Goal: Information Seeking & Learning: Learn about a topic

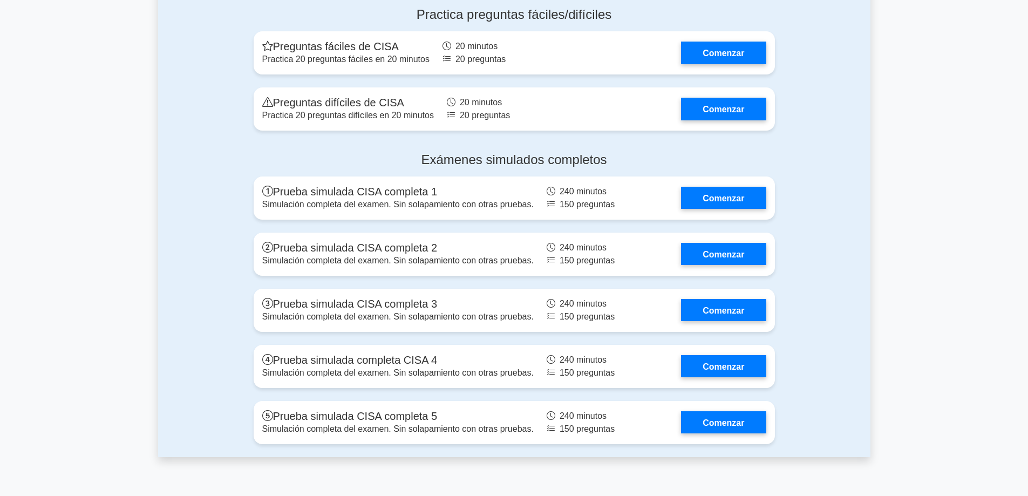
scroll to position [1565, 0]
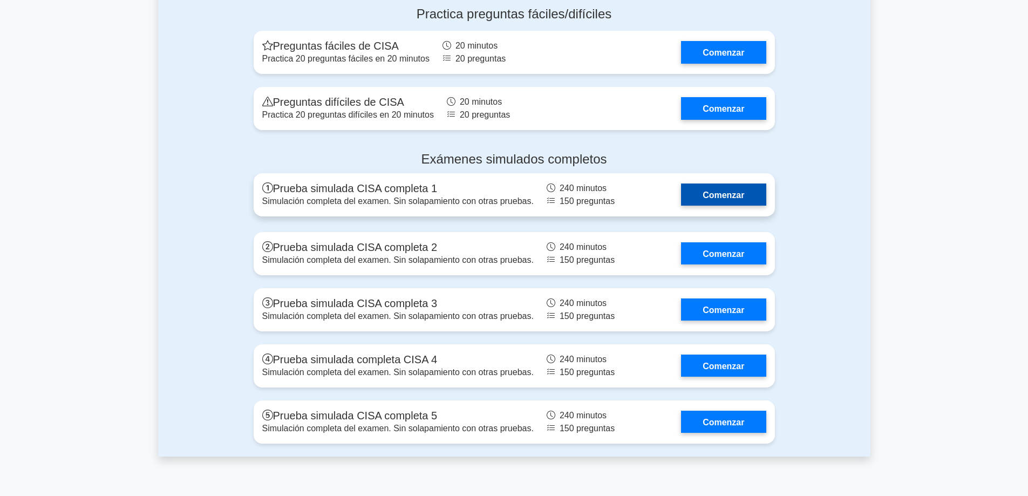
click at [716, 183] on link "Comenzar" at bounding box center [723, 194] width 85 height 22
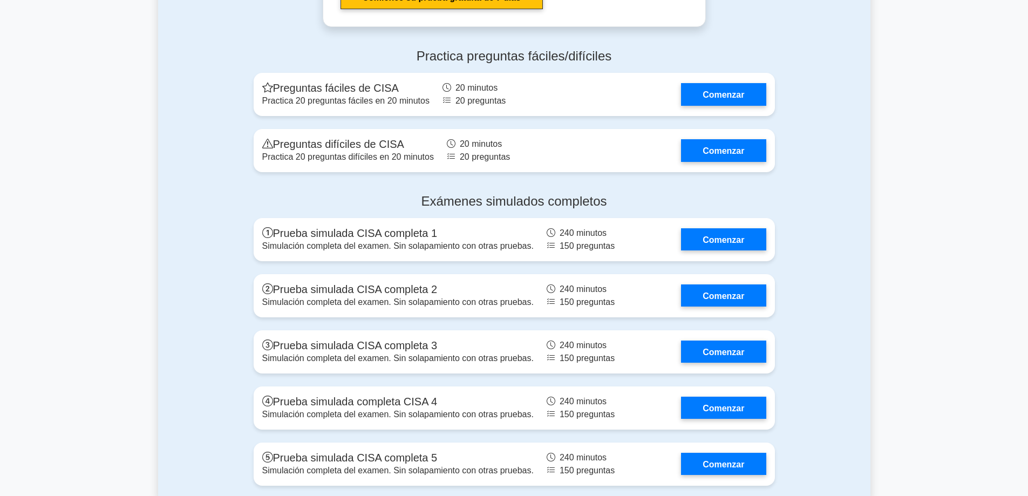
scroll to position [1457, 0]
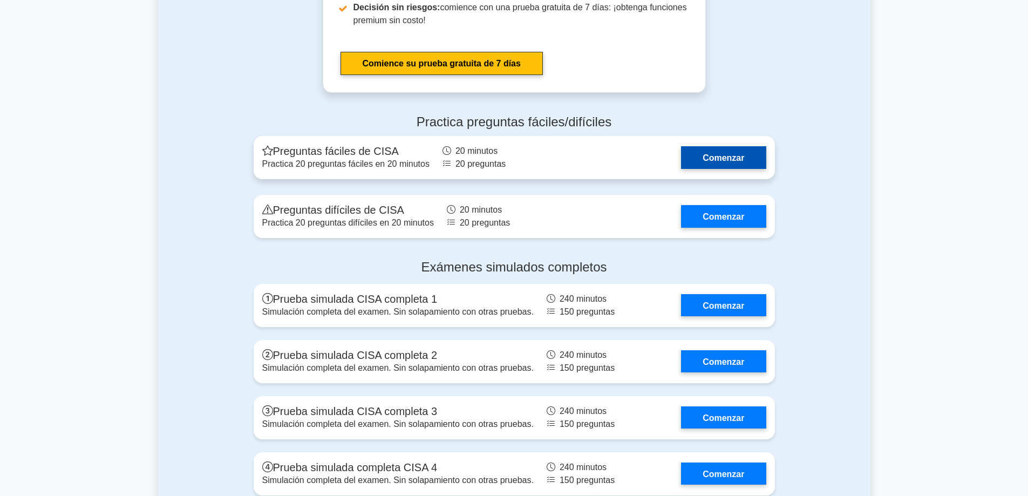
click at [710, 148] on link "Comenzar" at bounding box center [723, 157] width 85 height 22
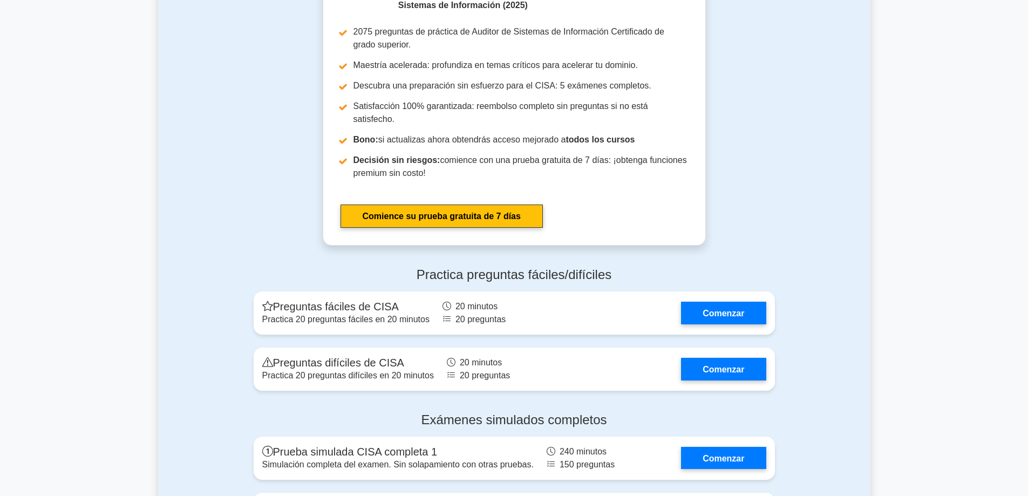
scroll to position [971, 0]
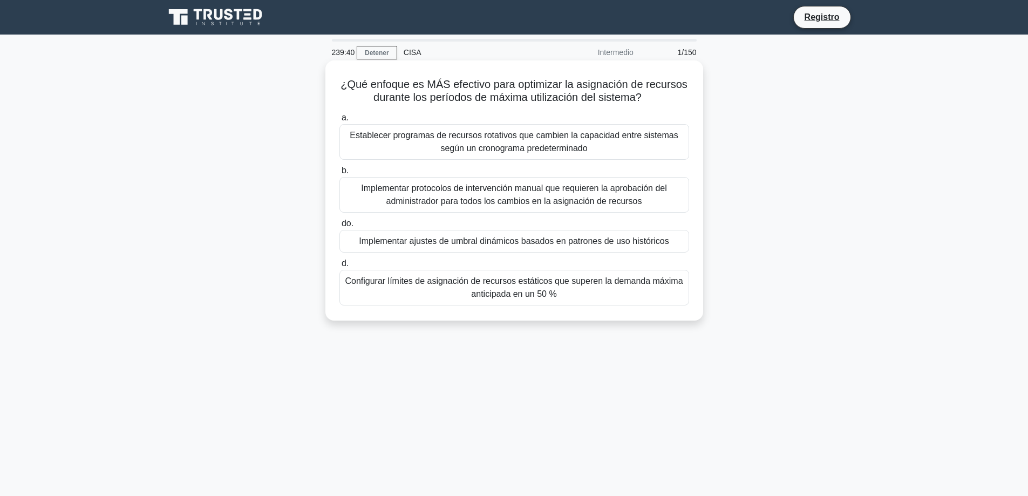
click at [446, 292] on font "Configurar límites de asignación de recursos estáticos que superen la demanda m…" at bounding box center [514, 288] width 340 height 26
click at [339, 267] on input "d. Configurar límites de asignación de recursos estáticos que superen la demand…" at bounding box center [339, 263] width 0 height 7
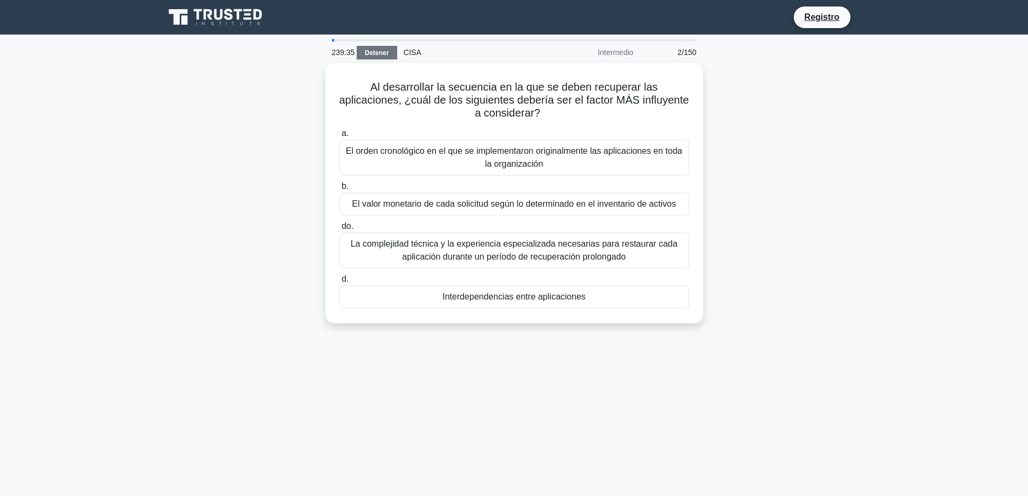
click at [385, 51] on font "Detener" at bounding box center [377, 53] width 24 height 8
